Goal: Task Accomplishment & Management: Manage account settings

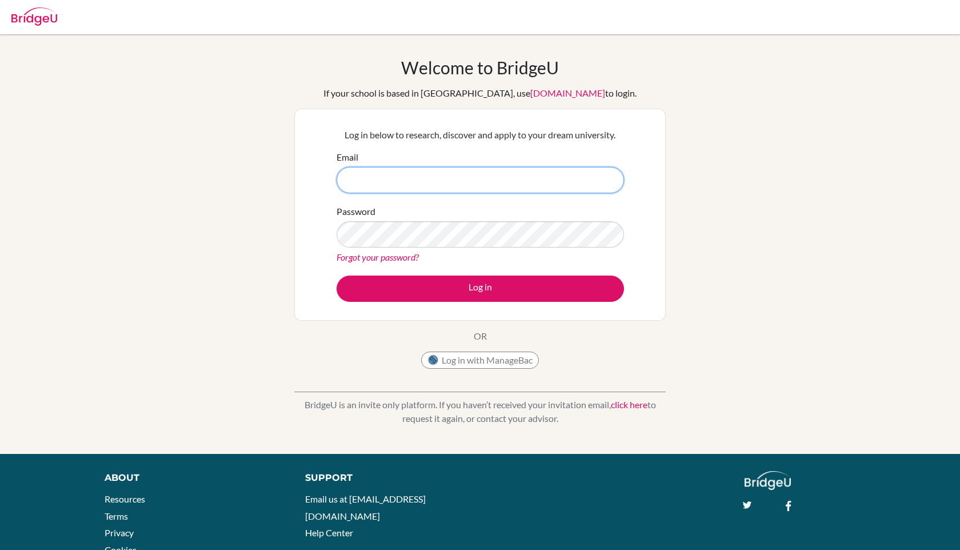
click at [421, 183] on input "Email" at bounding box center [480, 180] width 287 height 26
type input "hsantander@altamira.edu.co"
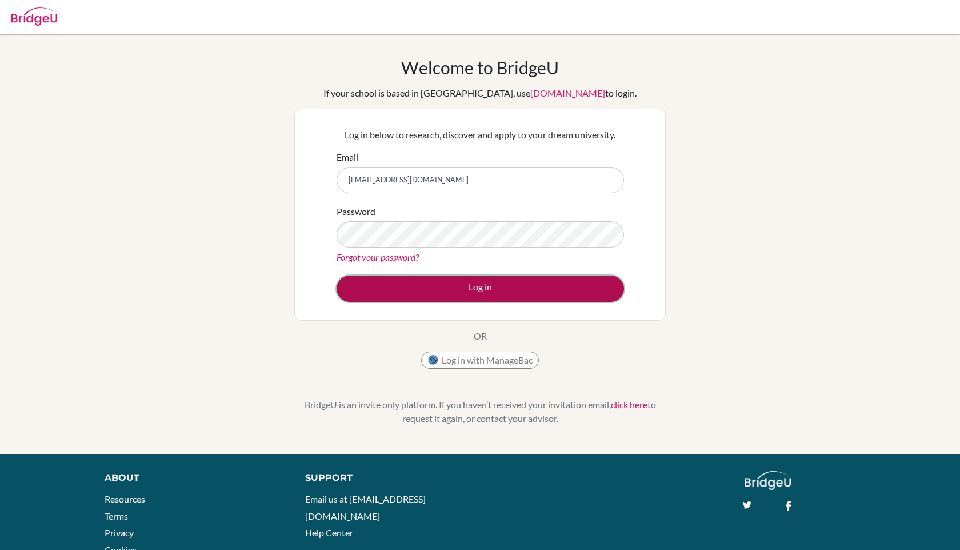
click at [470, 280] on button "Log in" at bounding box center [480, 288] width 287 height 26
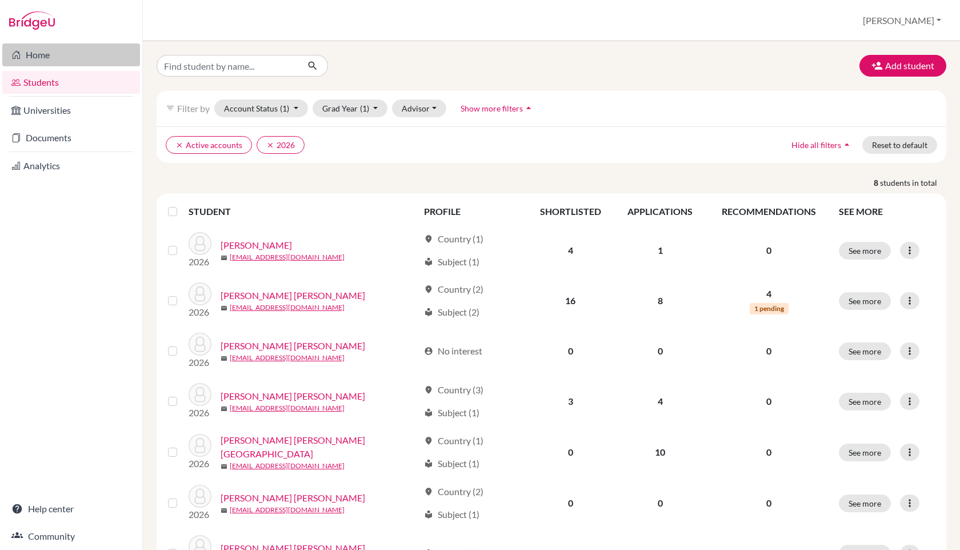
click at [53, 57] on link "Home" at bounding box center [71, 54] width 138 height 23
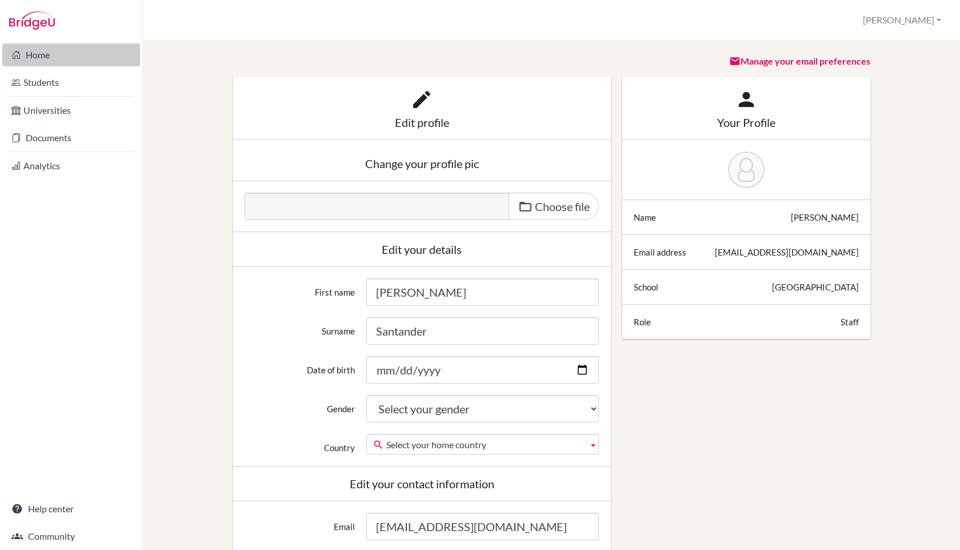
click at [53, 58] on link "Home" at bounding box center [71, 54] width 138 height 23
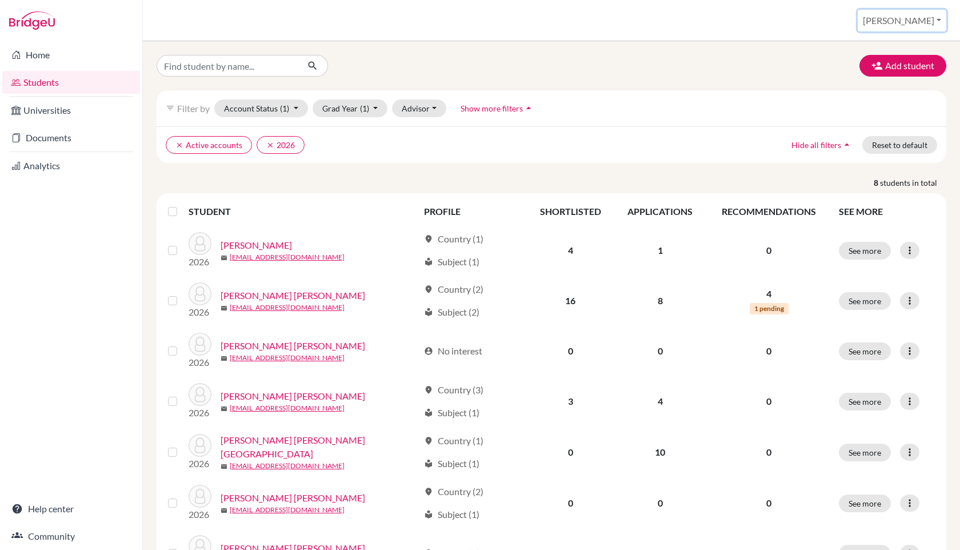
click at [932, 21] on button "[PERSON_NAME]" at bounding box center [902, 21] width 89 height 22
click at [895, 64] on link "School Settings" at bounding box center [853, 65] width 90 height 18
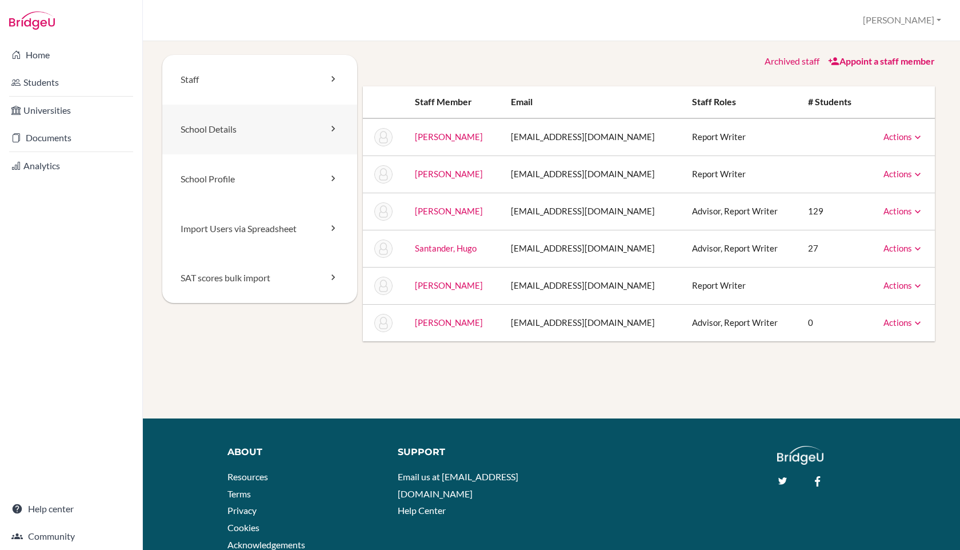
click at [307, 129] on link "School Details" at bounding box center [259, 130] width 195 height 50
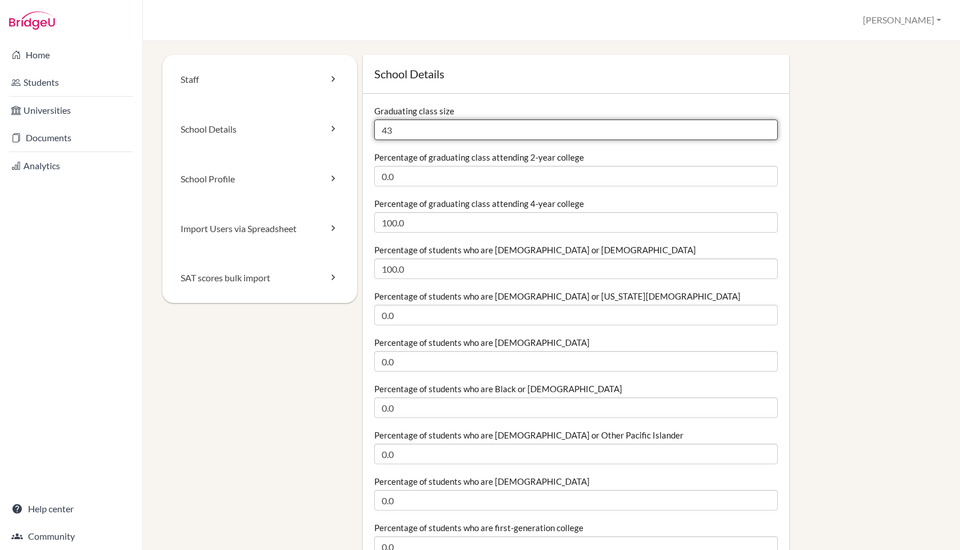
click at [493, 131] on input "43" at bounding box center [575, 129] width 403 height 21
type input "4"
type input "51"
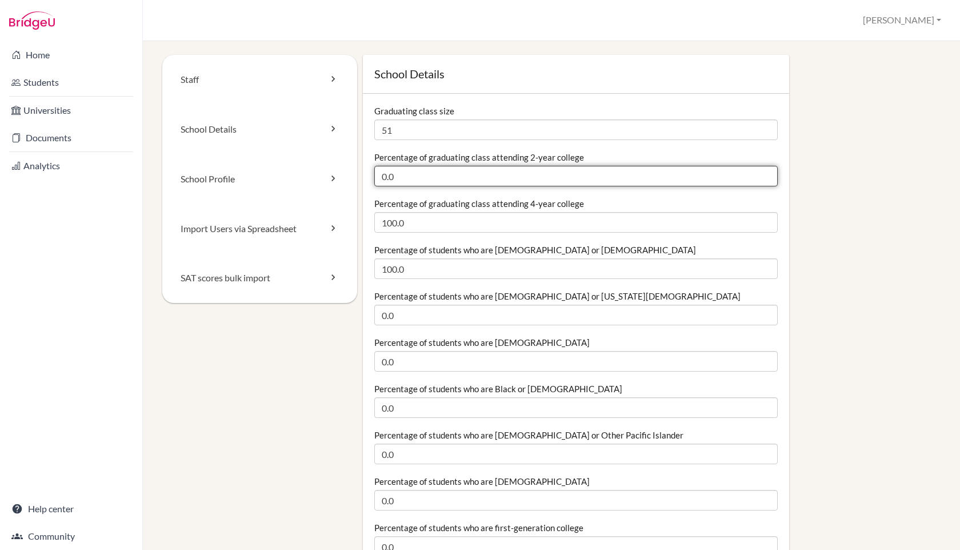
click at [427, 176] on input "0.0" at bounding box center [575, 176] width 403 height 21
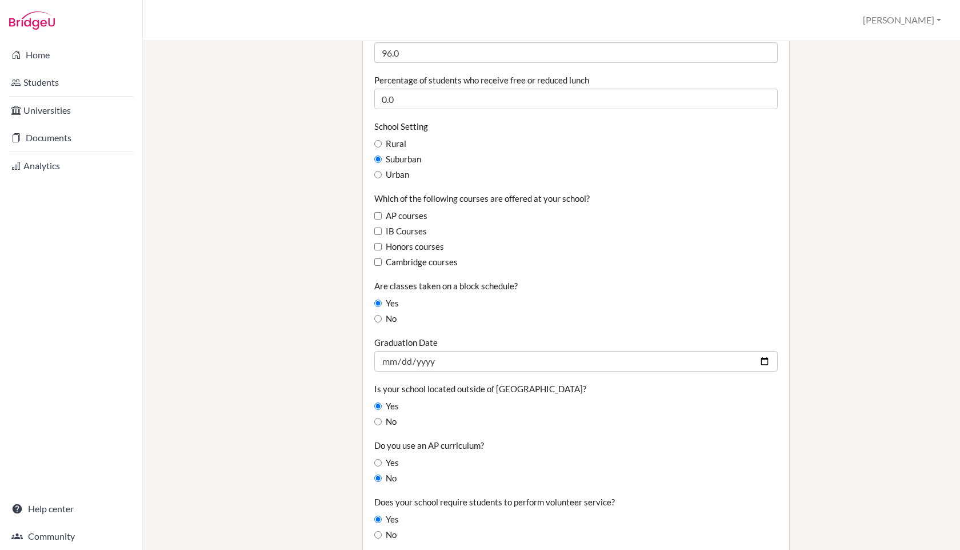
scroll to position [587, 0]
click at [378, 215] on input "AP courses" at bounding box center [377, 214] width 7 height 7
checkbox input "true"
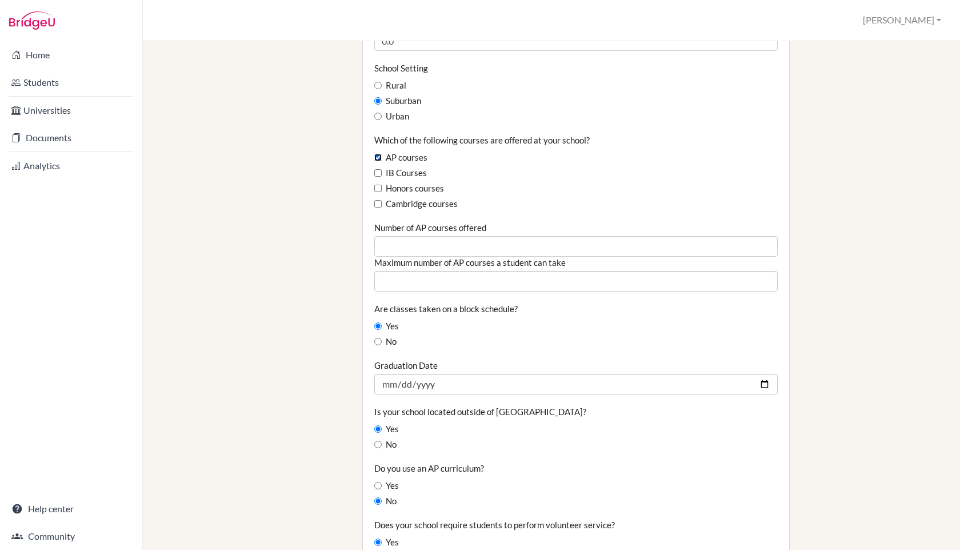
scroll to position [649, 0]
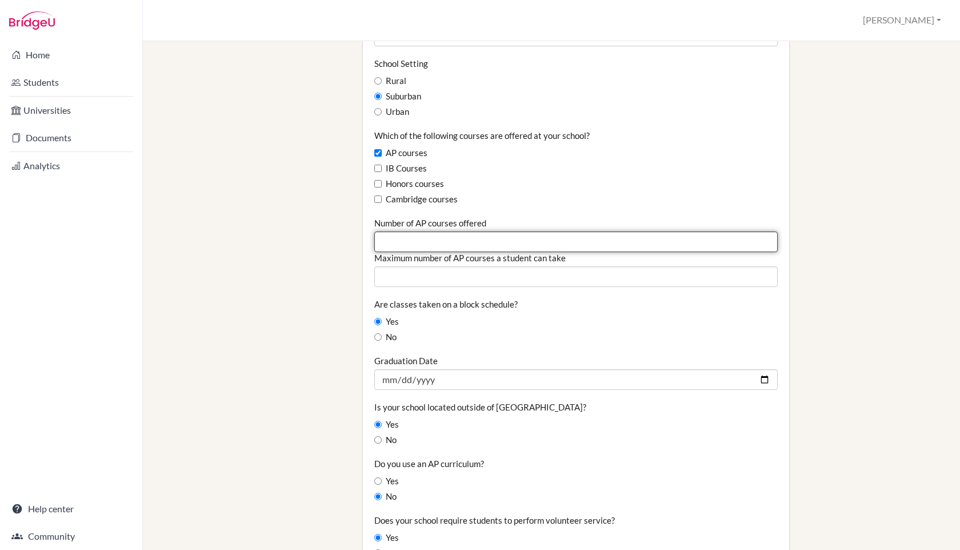
click at [438, 241] on input "Number of AP courses offered" at bounding box center [575, 241] width 403 height 21
type input "7"
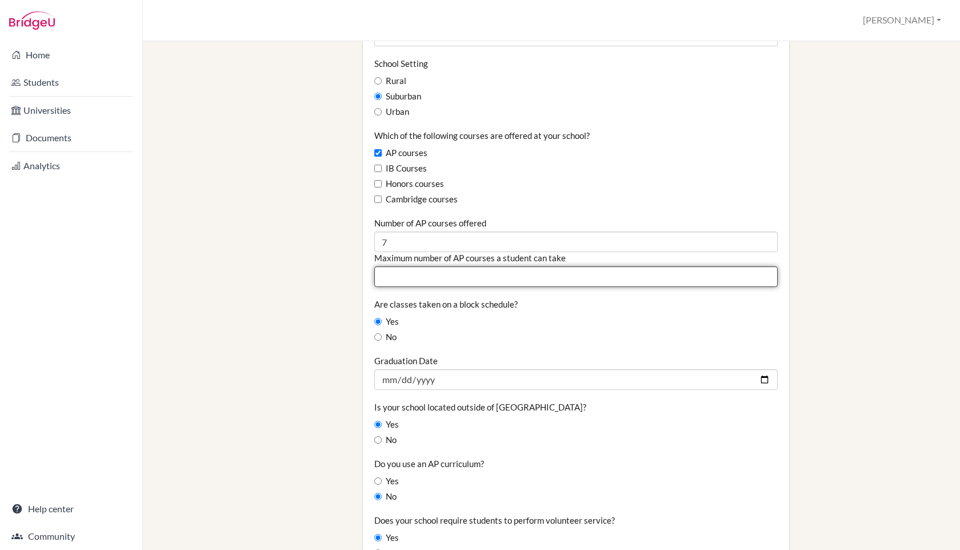
click at [501, 284] on input "Maximum number of AP courses a student can take" at bounding box center [575, 276] width 403 height 21
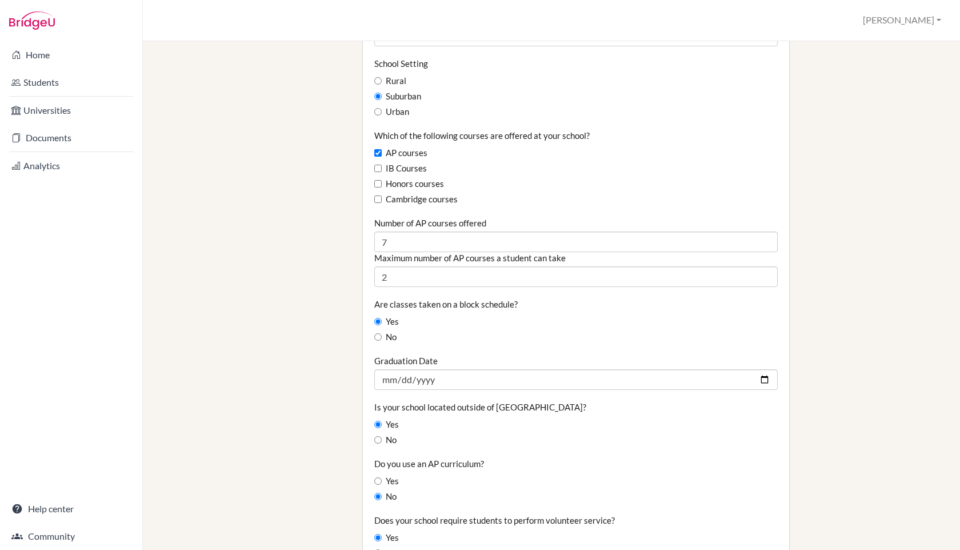
click at [514, 361] on div "Graduation Date 2025-06-20" at bounding box center [575, 372] width 403 height 35
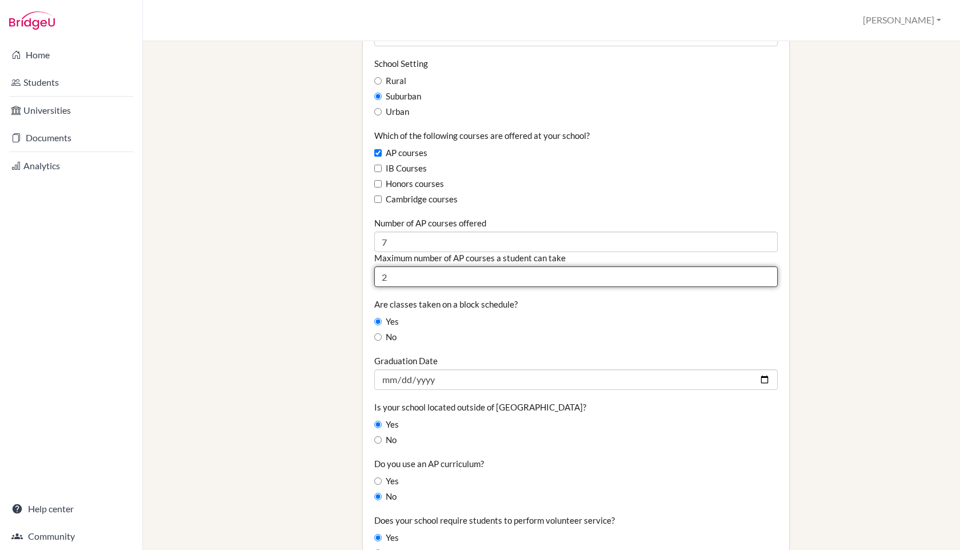
click at [467, 279] on input "2" at bounding box center [575, 276] width 403 height 21
type input "3"
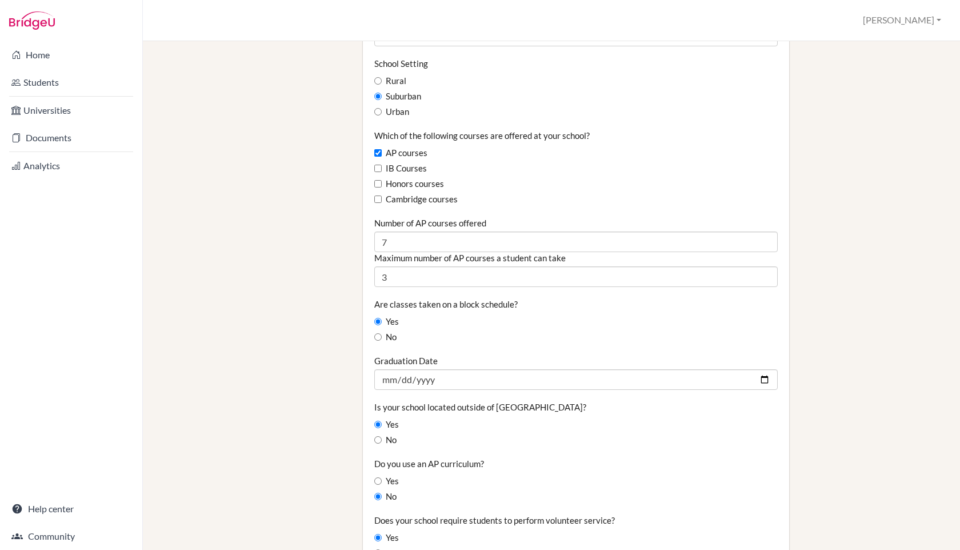
click at [454, 349] on fieldset "Graduating class size 51 Percentage of graduating class attending 2-year colleg…" at bounding box center [575, 231] width 403 height 1550
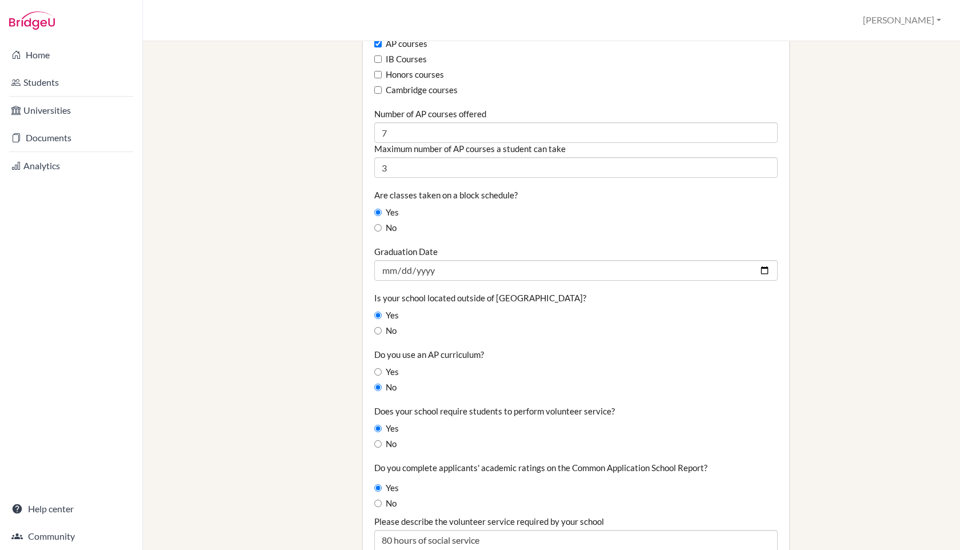
scroll to position [763, 0]
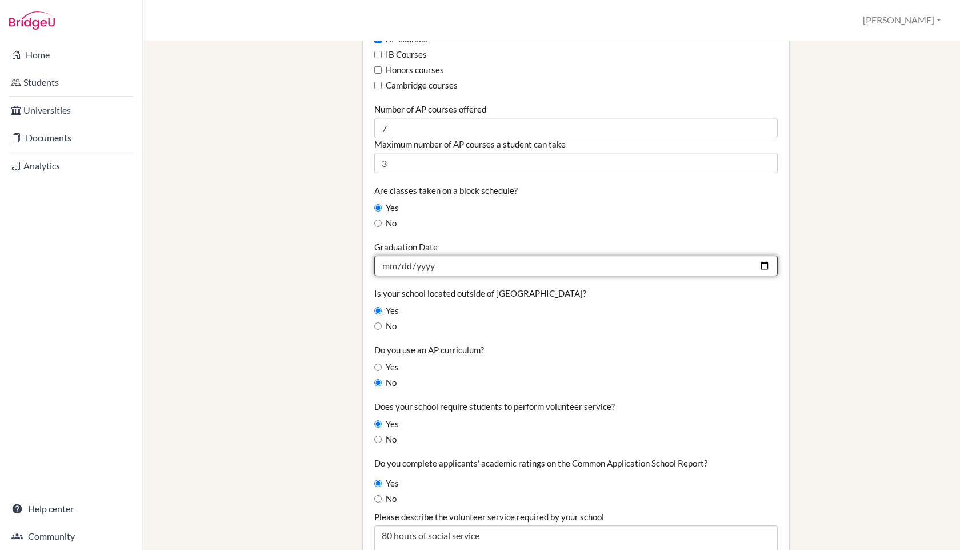
click at [450, 269] on input "2025-06-20" at bounding box center [575, 265] width 403 height 21
type input "2025-06-12"
type input "2026-06-12"
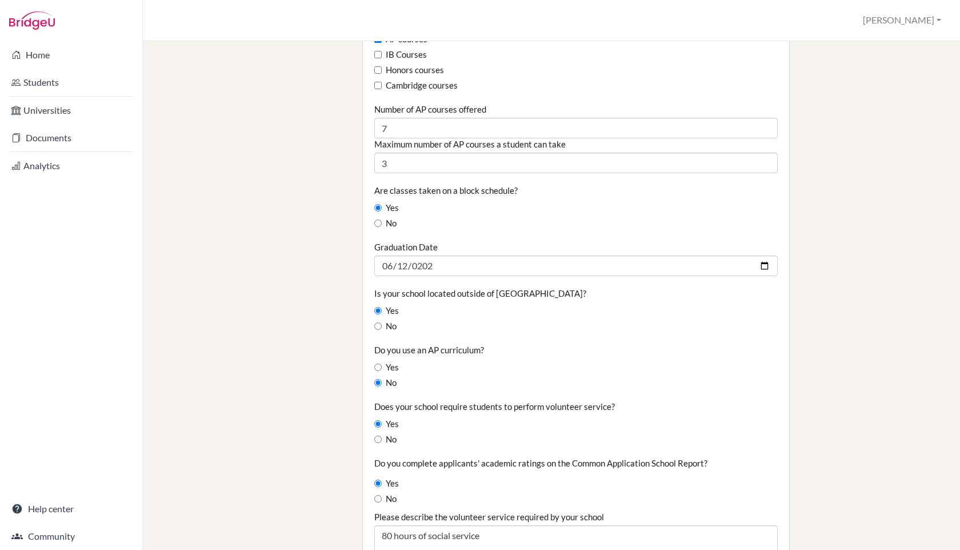
click at [517, 317] on div "Is your school located outside of the United States? Yes No" at bounding box center [575, 309] width 403 height 45
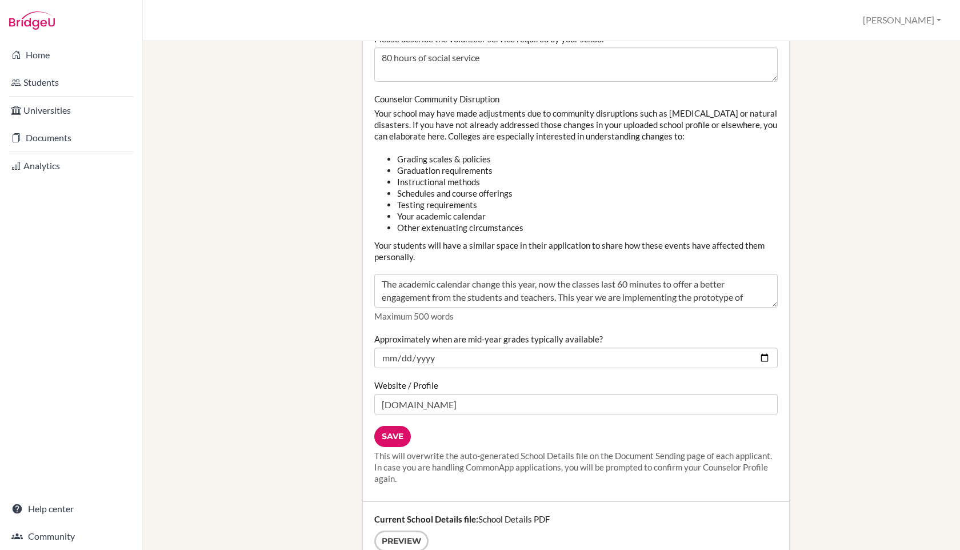
scroll to position [1248, 0]
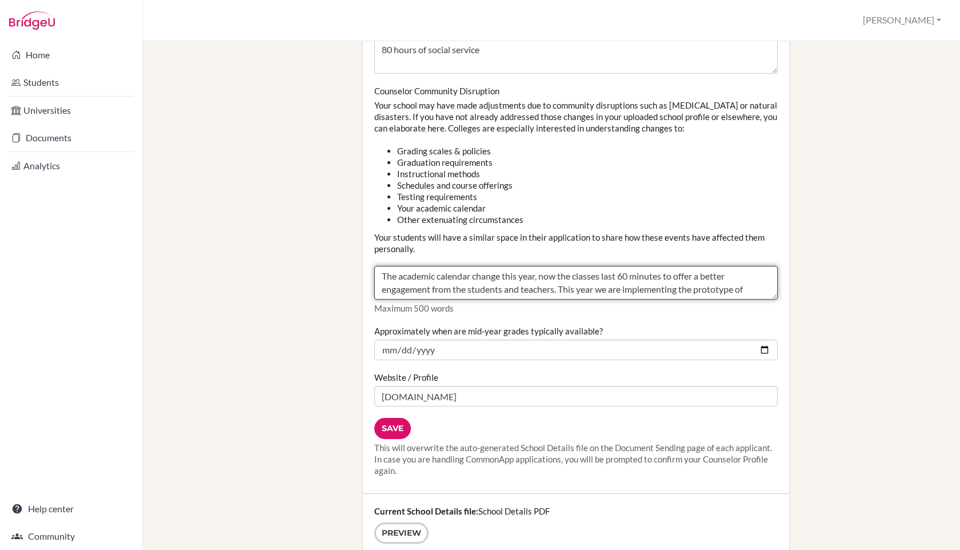
click at [540, 285] on textarea "The academic calendar change this year, now the classes last 60 minutes to offe…" at bounding box center [575, 283] width 403 height 34
click at [627, 274] on textarea "The academic calendar change this year, now the classes last 60 minutes to offe…" at bounding box center [575, 283] width 403 height 34
click at [713, 280] on textarea "The academic calendar change this year, now the classes last 60 minutes to offe…" at bounding box center [575, 283] width 403 height 34
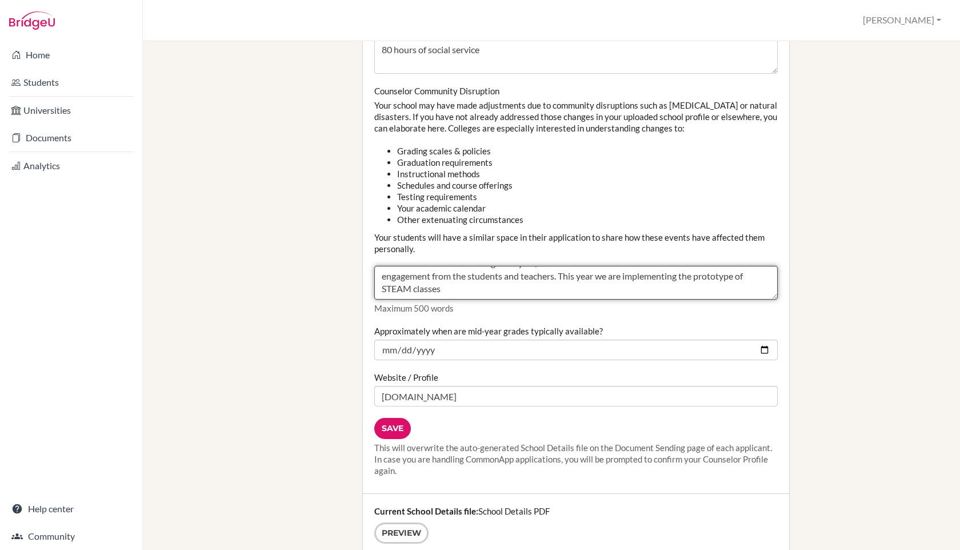
click at [713, 280] on textarea "The academic calendar change this year, now the classes last 60 minutes to offe…" at bounding box center [575, 283] width 403 height 34
type textarea "The academic calendar change this year, now the classes last 50 minutes to offe…"
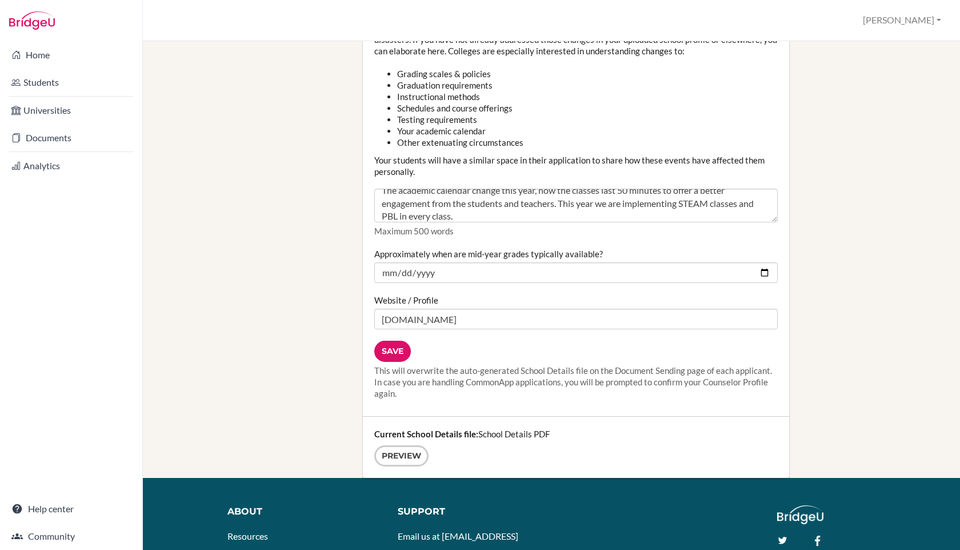
scroll to position [1328, 0]
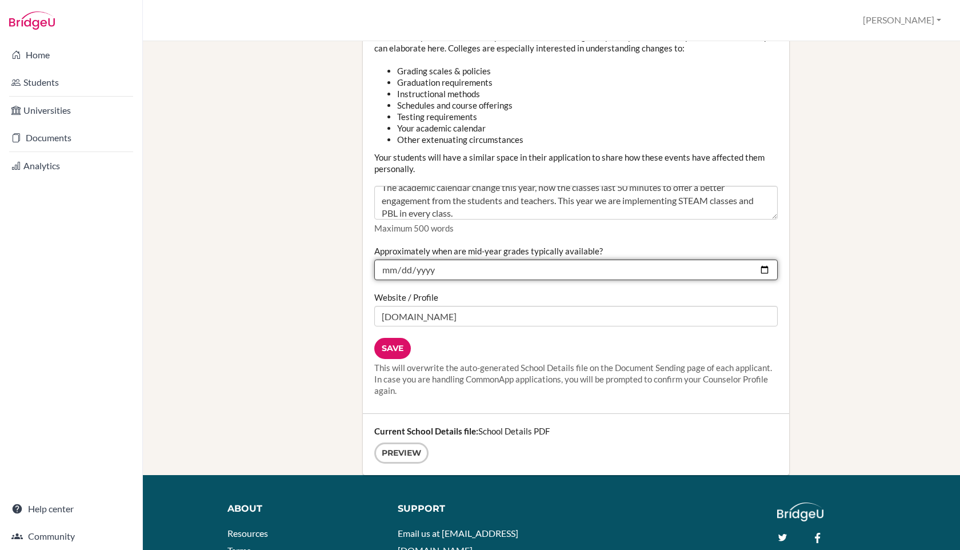
click at [465, 265] on input "2025-01-31" at bounding box center [575, 269] width 403 height 21
click at [457, 268] on input "2025-01-31" at bounding box center [575, 269] width 403 height 21
type input "2025-01-31"
type input "2026-01-31"
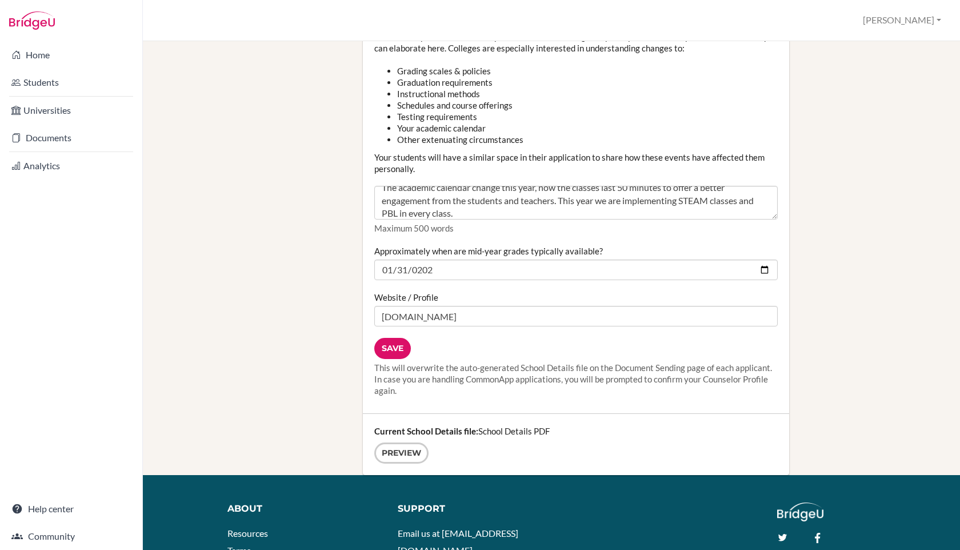
click at [478, 295] on div "Website / Profile www.altamira.edu.co" at bounding box center [575, 308] width 403 height 35
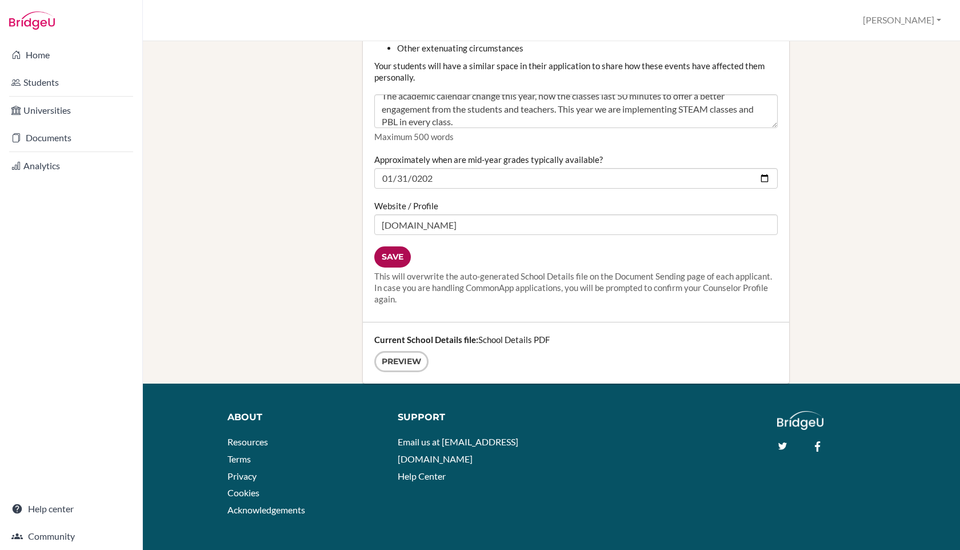
click at [397, 265] on input "Save" at bounding box center [392, 256] width 37 height 21
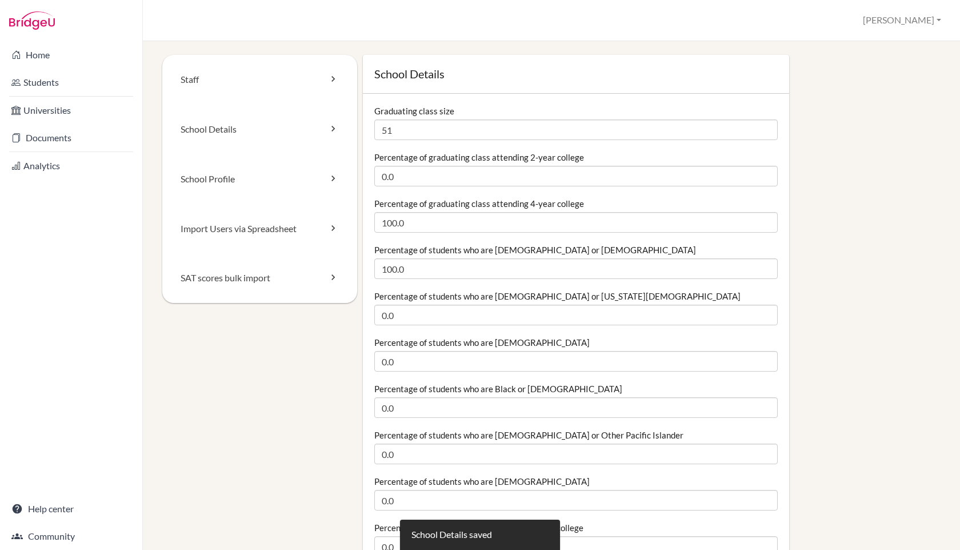
scroll to position [1440, 0]
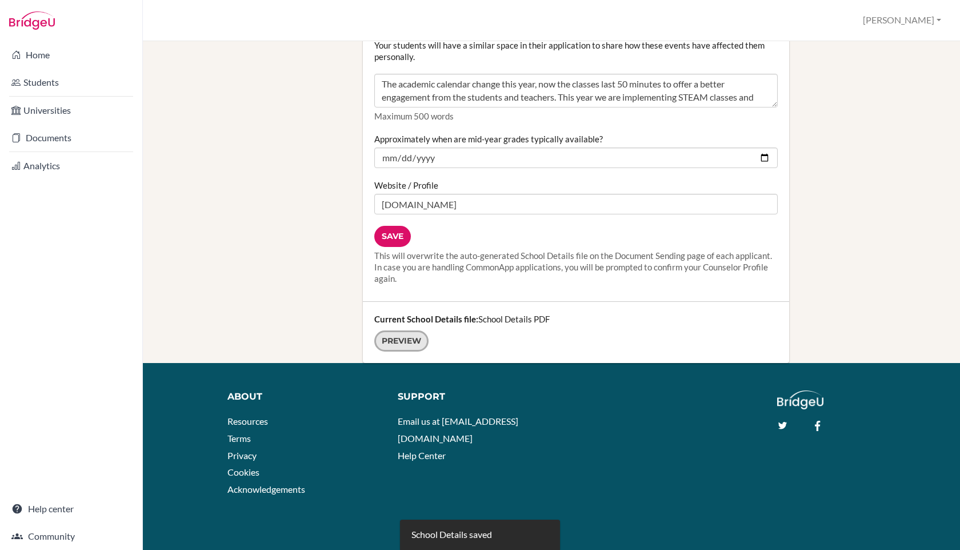
click at [411, 346] on link "Preview" at bounding box center [401, 340] width 54 height 21
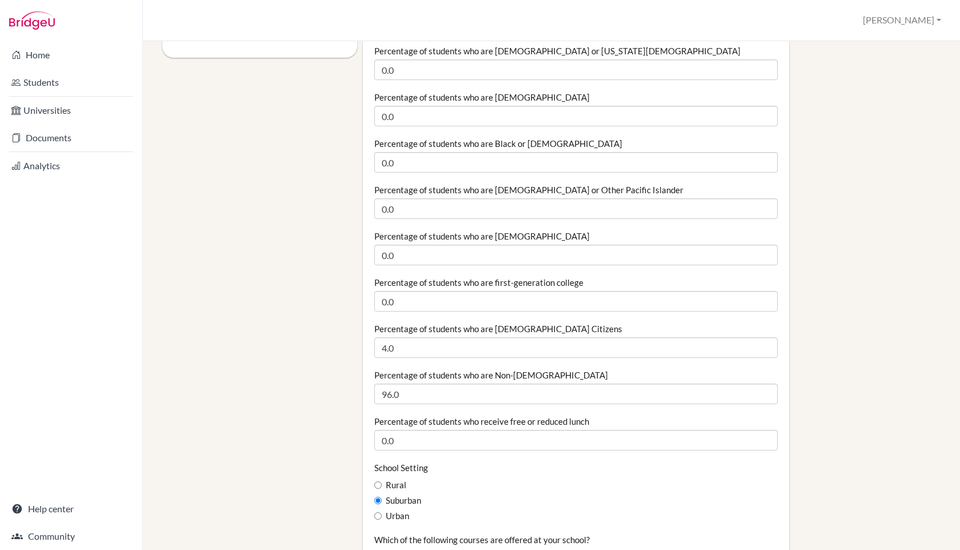
scroll to position [0, 0]
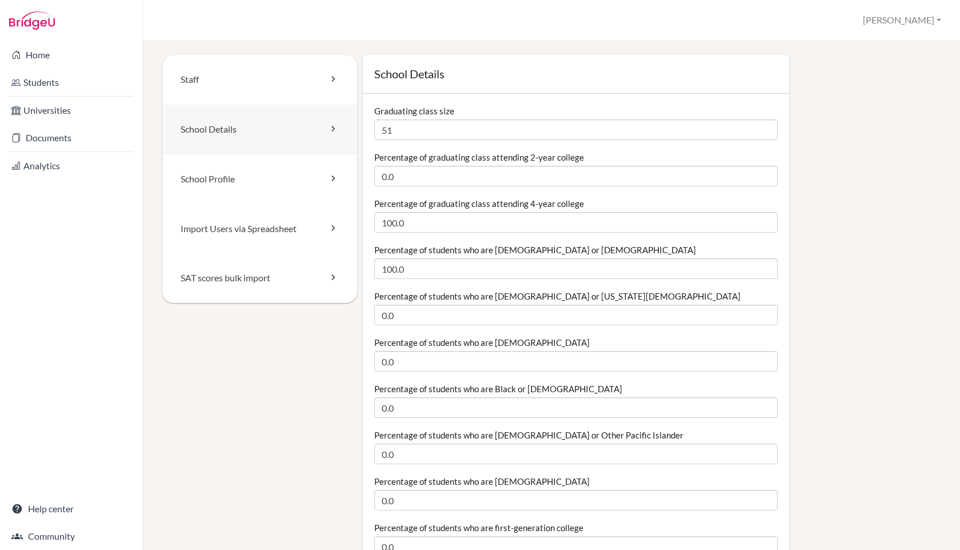
click at [315, 128] on link "School Details" at bounding box center [259, 130] width 195 height 50
click at [312, 174] on link "School Profile" at bounding box center [259, 179] width 195 height 50
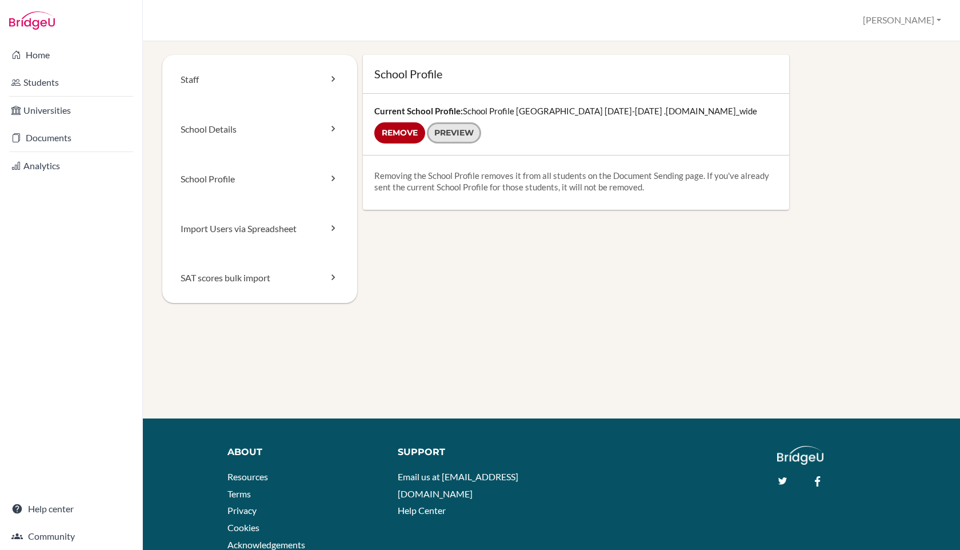
click at [459, 130] on link "Preview" at bounding box center [454, 132] width 54 height 21
